Goal: Information Seeking & Learning: Find specific page/section

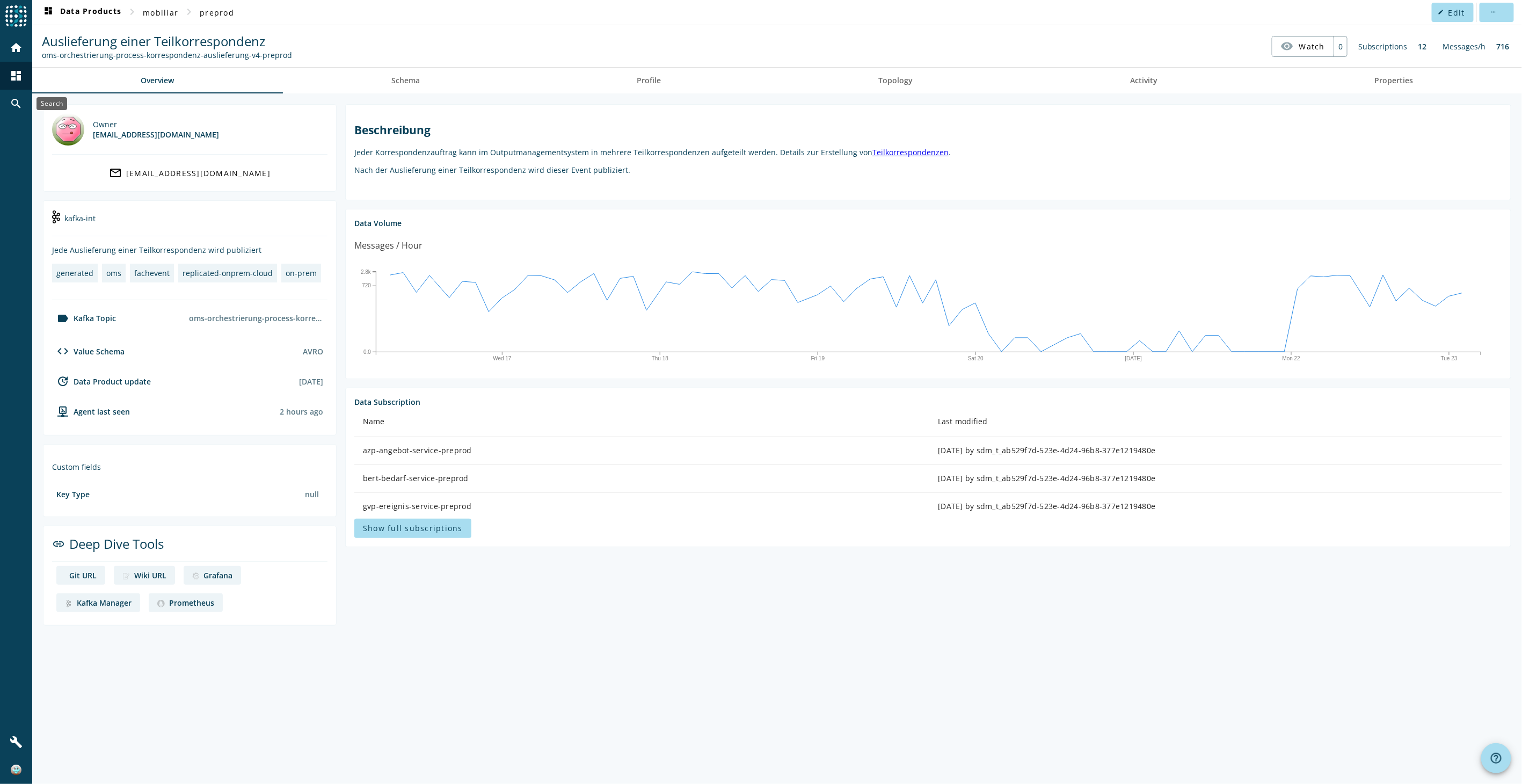
click at [14, 100] on mat-icon "search" at bounding box center [16, 104] width 13 height 13
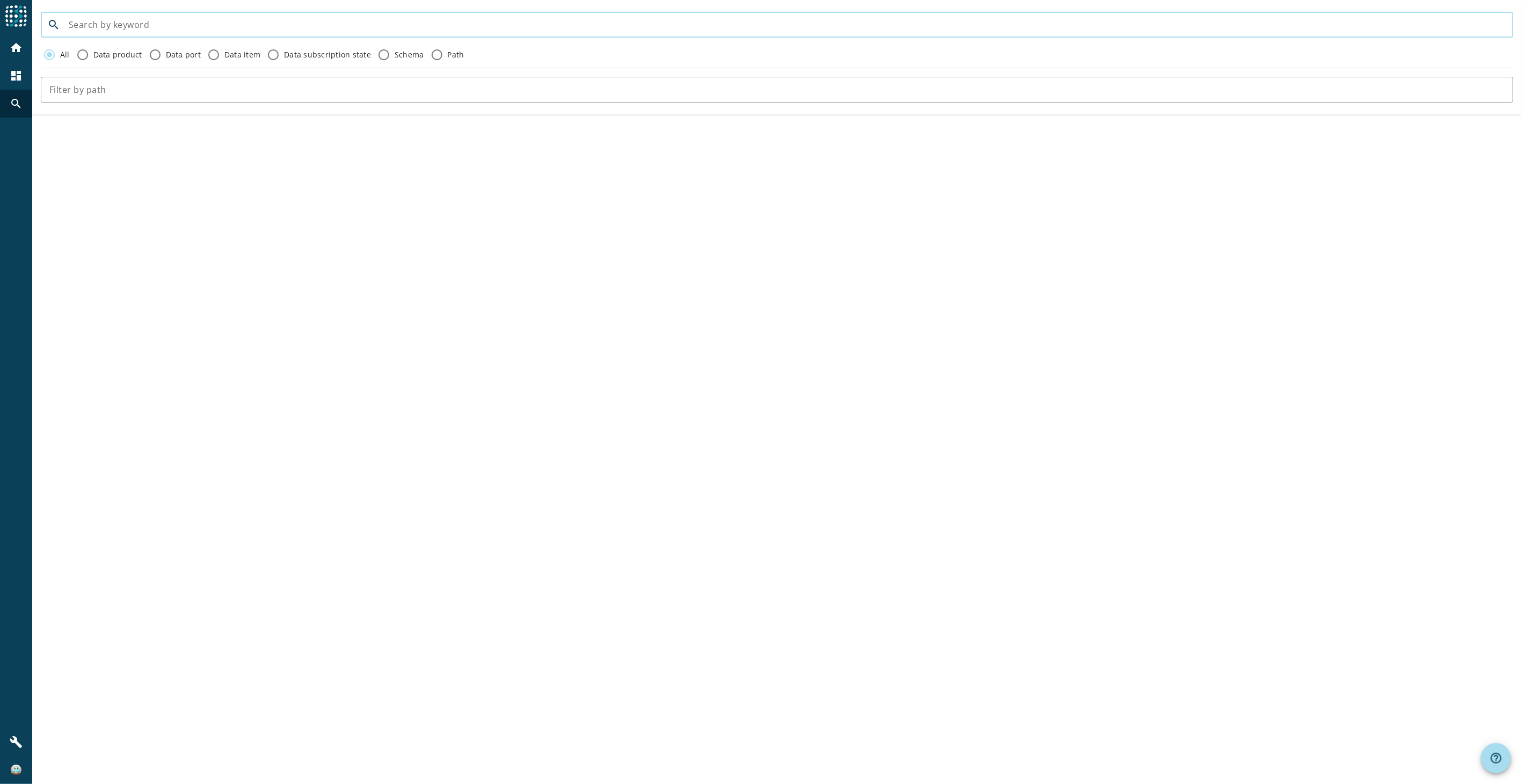
click at [414, 25] on input at bounding box center [786, 25] width 1436 height 13
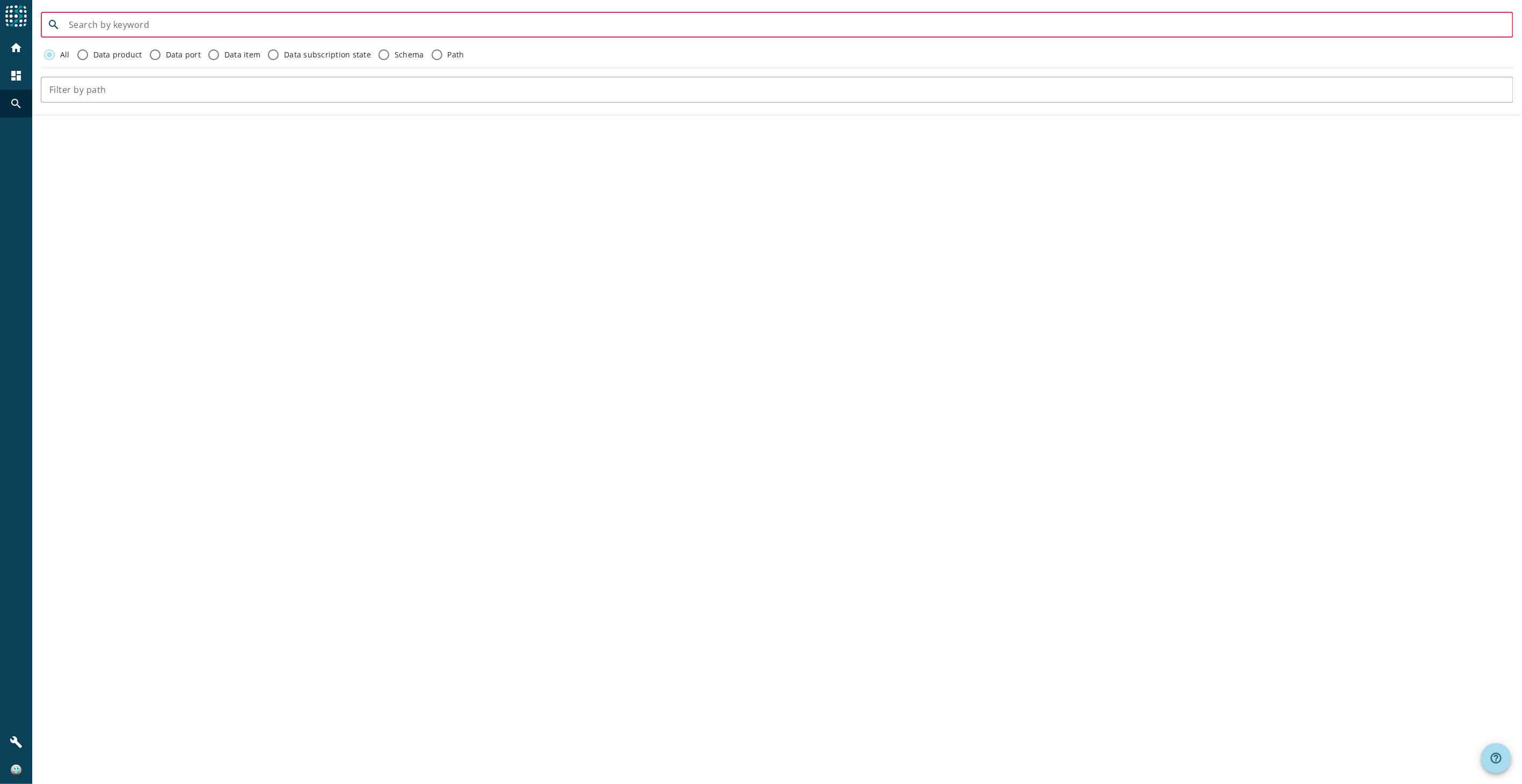
click at [820, 25] on input at bounding box center [786, 25] width 1436 height 13
paste input "oms-orchestrierung-process-korrespondenz-auslieferung-v4"
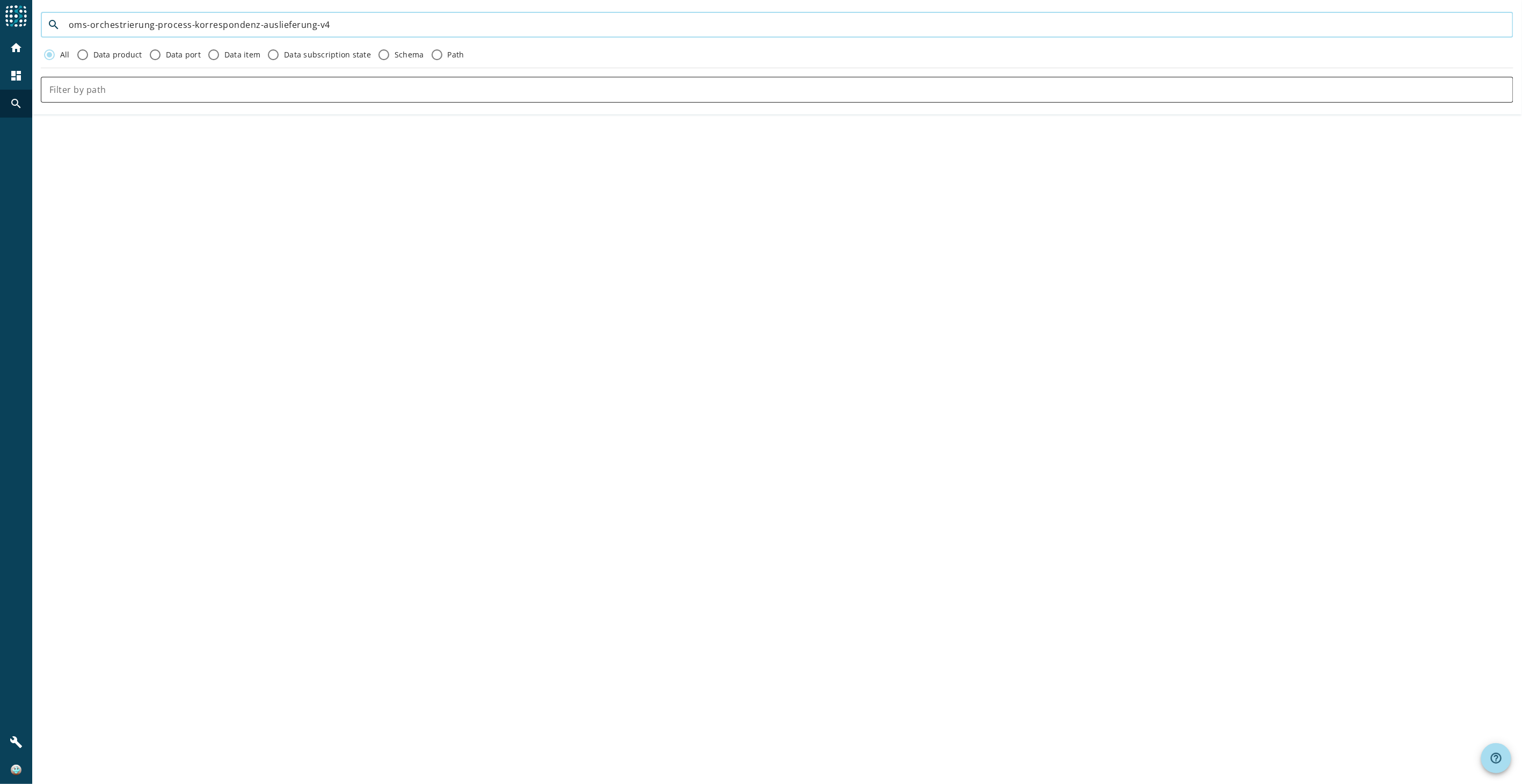
type input "oms-orchestrierung-process-korrespondenz-auslieferung-v4"
click at [14, 46] on mat-icon "home" at bounding box center [16, 48] width 13 height 13
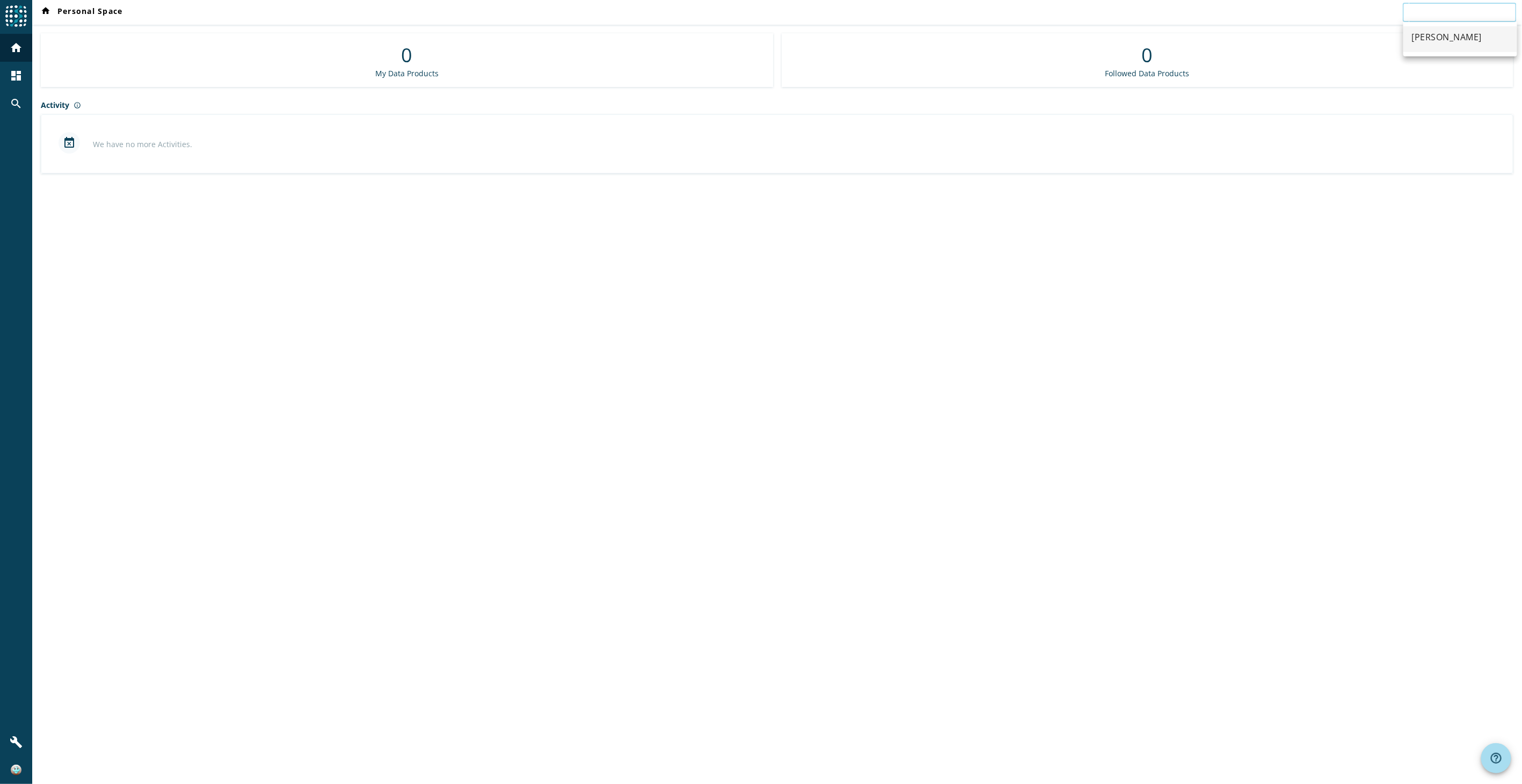
click at [1502, 11] on input "text" at bounding box center [1459, 12] width 96 height 13
click at [1127, 327] on div "home Personal Space 0 My Data Products 0 Followed Data Products Activity info_o…" at bounding box center [777, 392] width 1490 height 784
type input "[PERSON_NAME]"
click at [11, 70] on mat-icon "dashboard" at bounding box center [16, 76] width 13 height 13
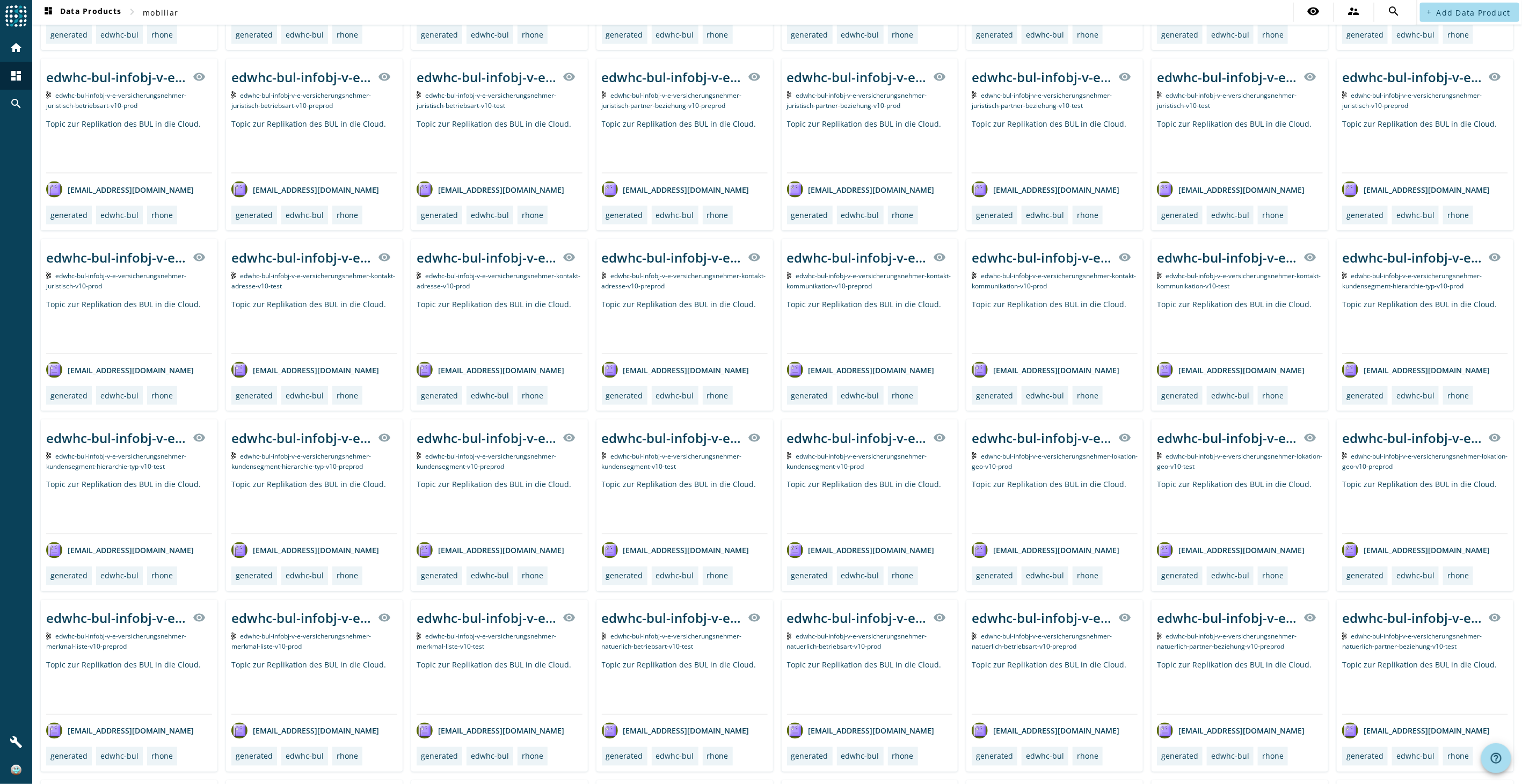
scroll to position [50271, 0]
